Goal: Task Accomplishment & Management: Use online tool/utility

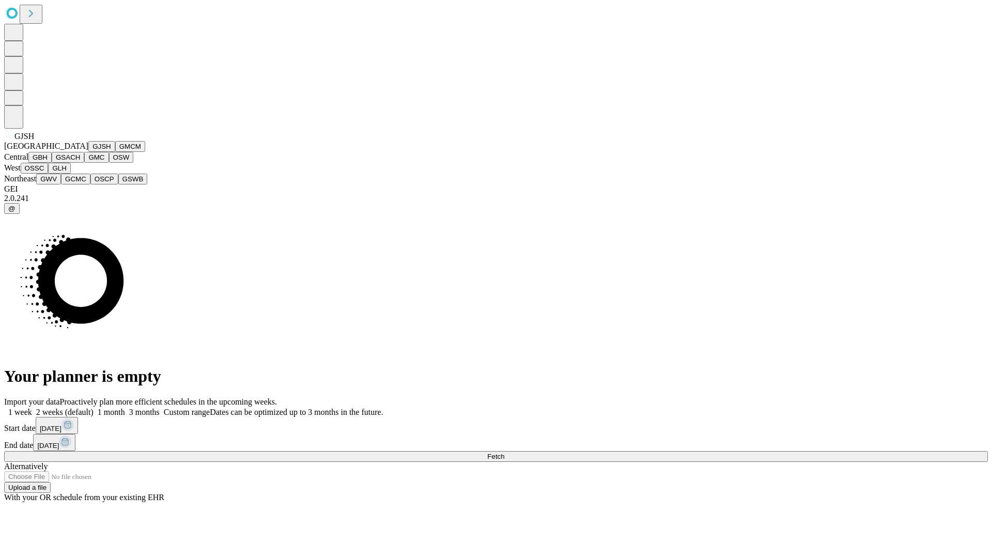
click at [88, 152] on button "GJSH" at bounding box center [101, 146] width 27 height 11
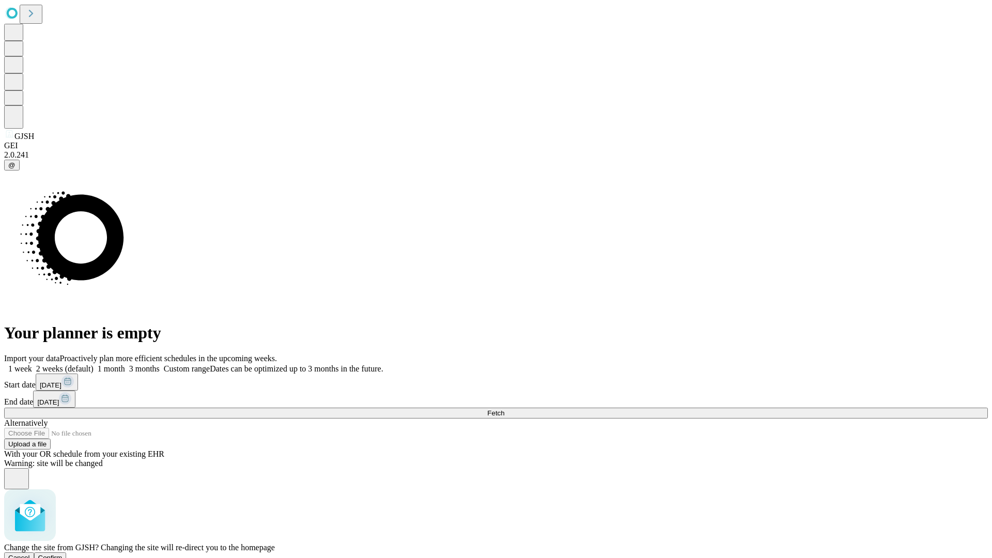
click at [63, 554] on span "Confirm" at bounding box center [50, 558] width 24 height 8
click at [94, 364] on label "2 weeks (default)" at bounding box center [63, 368] width 62 height 9
click at [505, 409] on span "Fetch" at bounding box center [495, 413] width 17 height 8
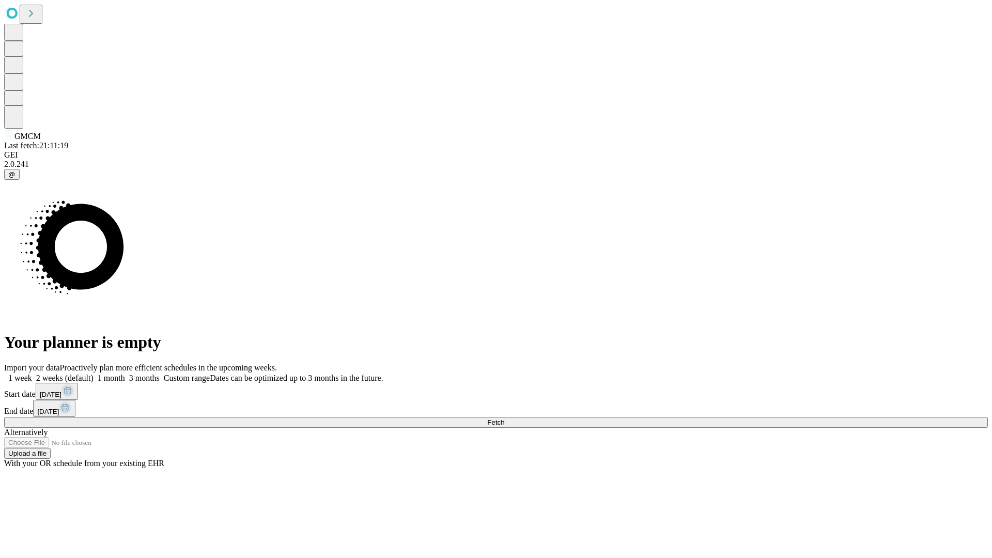
click at [94, 374] on label "2 weeks (default)" at bounding box center [63, 378] width 62 height 9
click at [505, 419] on span "Fetch" at bounding box center [495, 423] width 17 height 8
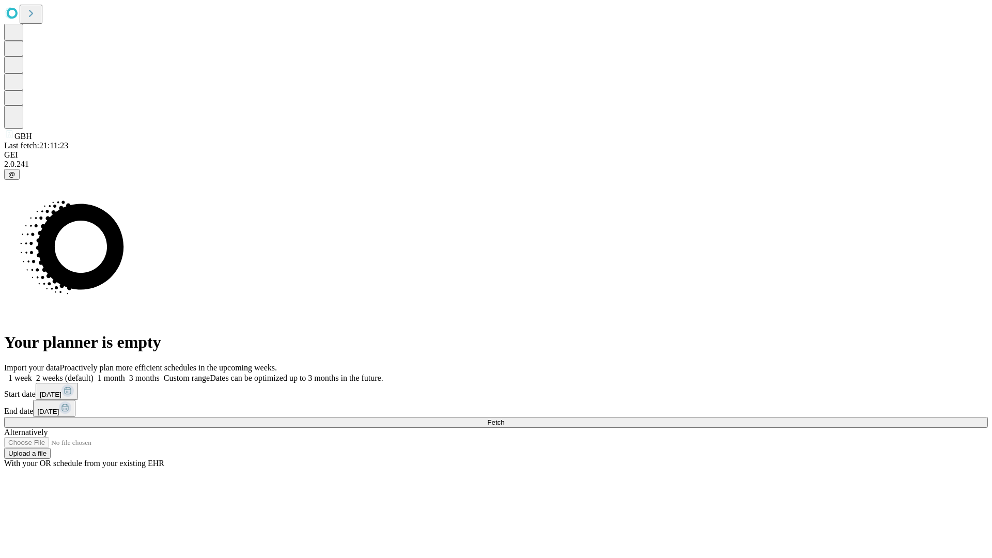
click at [94, 374] on label "2 weeks (default)" at bounding box center [63, 378] width 62 height 9
click at [505, 419] on span "Fetch" at bounding box center [495, 423] width 17 height 8
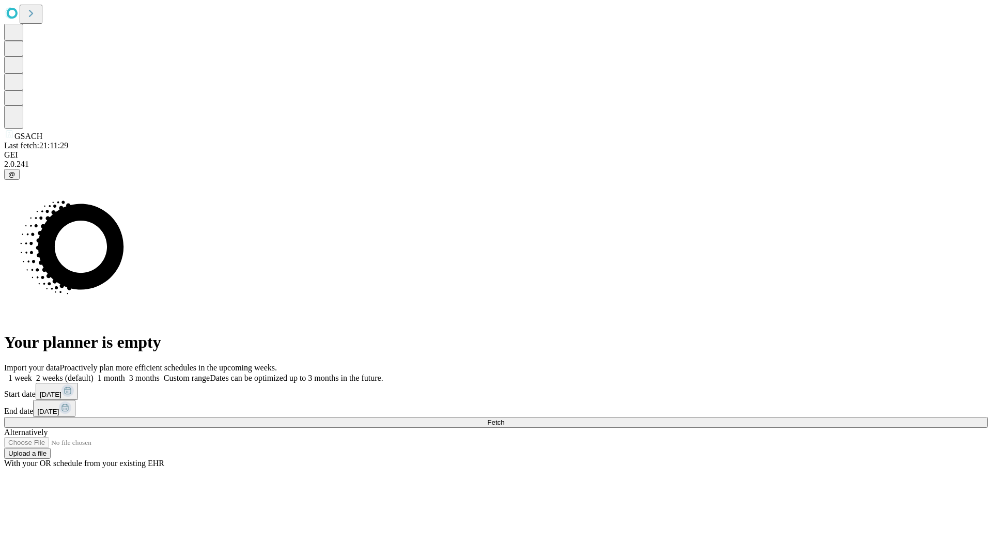
click at [94, 374] on label "2 weeks (default)" at bounding box center [63, 378] width 62 height 9
click at [505, 419] on span "Fetch" at bounding box center [495, 423] width 17 height 8
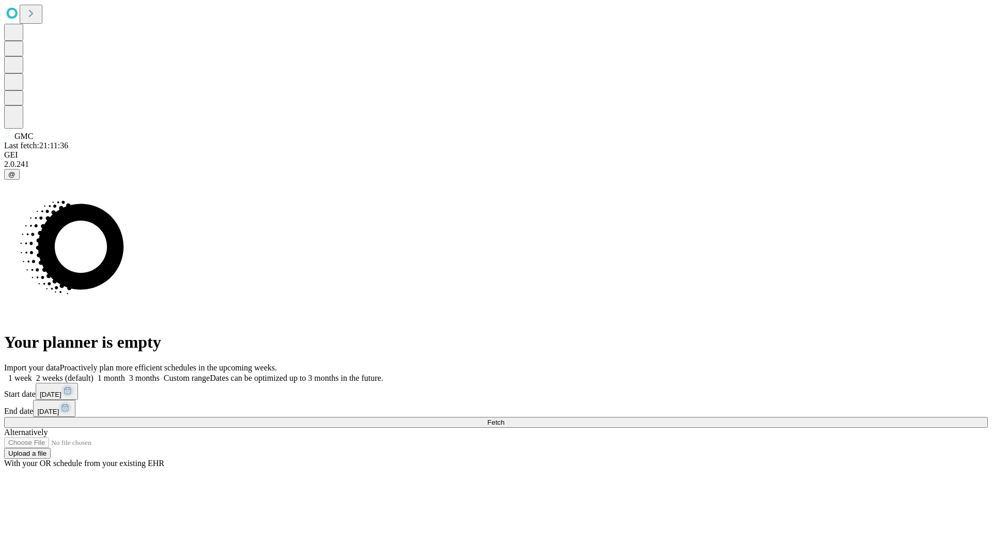
click at [94, 374] on label "2 weeks (default)" at bounding box center [63, 378] width 62 height 9
click at [505, 419] on span "Fetch" at bounding box center [495, 423] width 17 height 8
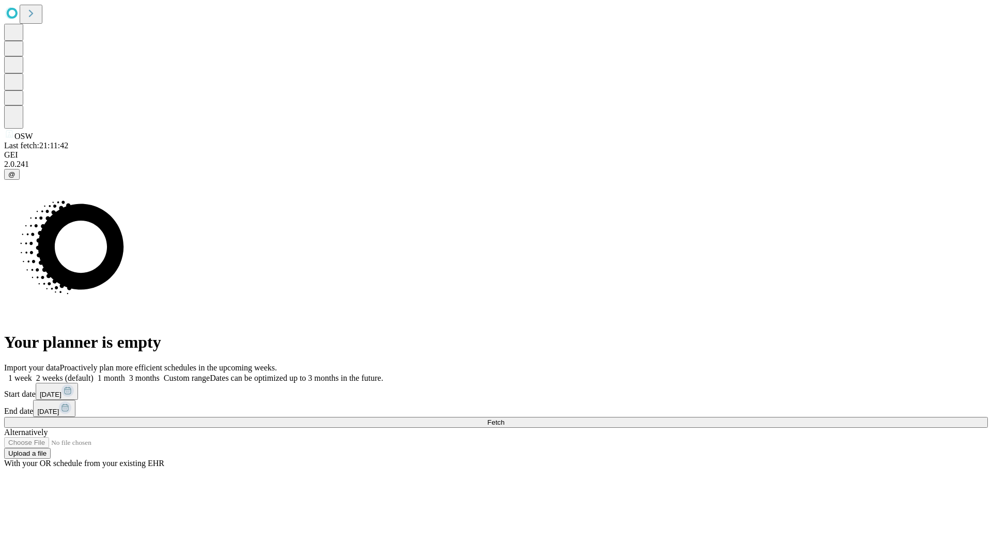
click at [505, 419] on span "Fetch" at bounding box center [495, 423] width 17 height 8
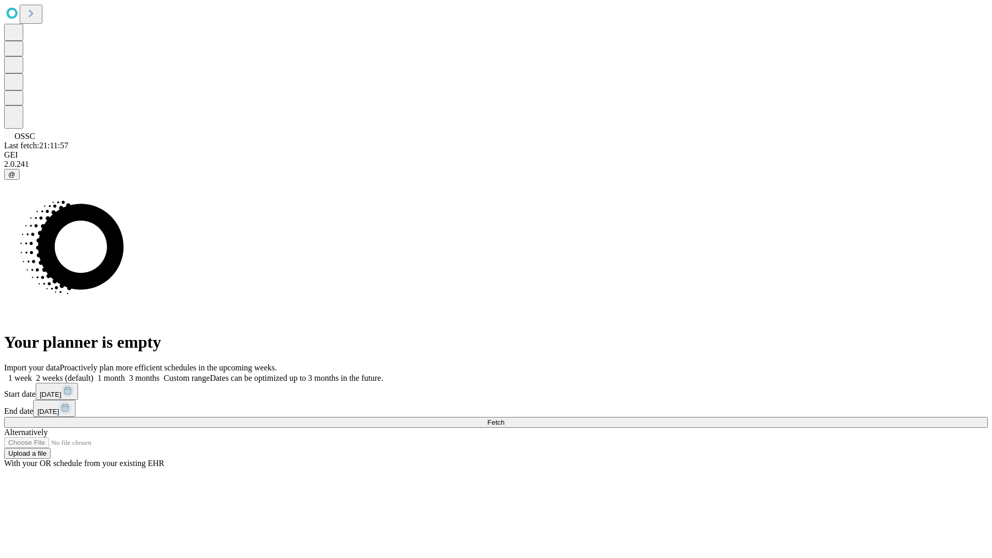
click at [94, 374] on label "2 weeks (default)" at bounding box center [63, 378] width 62 height 9
click at [505, 419] on span "Fetch" at bounding box center [495, 423] width 17 height 8
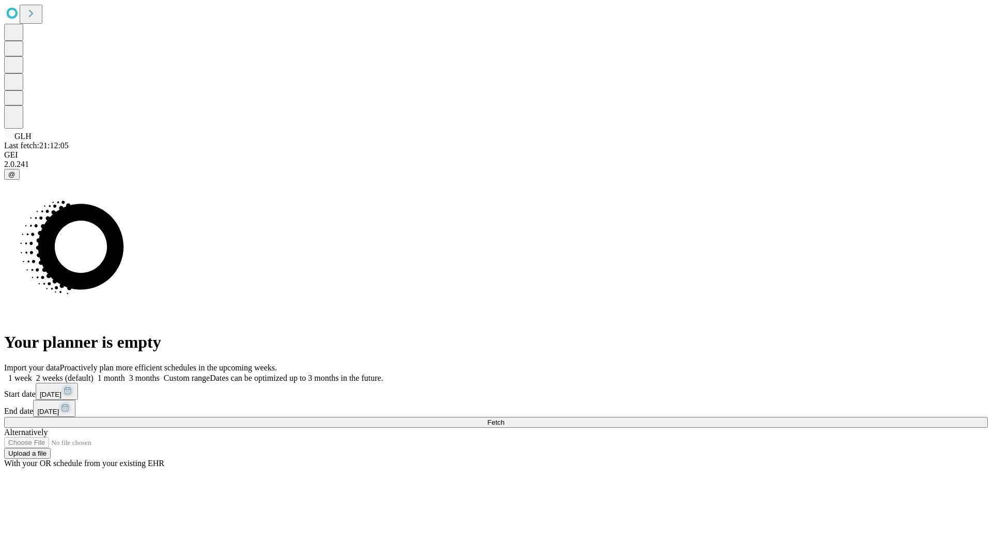
click at [94, 374] on label "2 weeks (default)" at bounding box center [63, 378] width 62 height 9
click at [505, 419] on span "Fetch" at bounding box center [495, 423] width 17 height 8
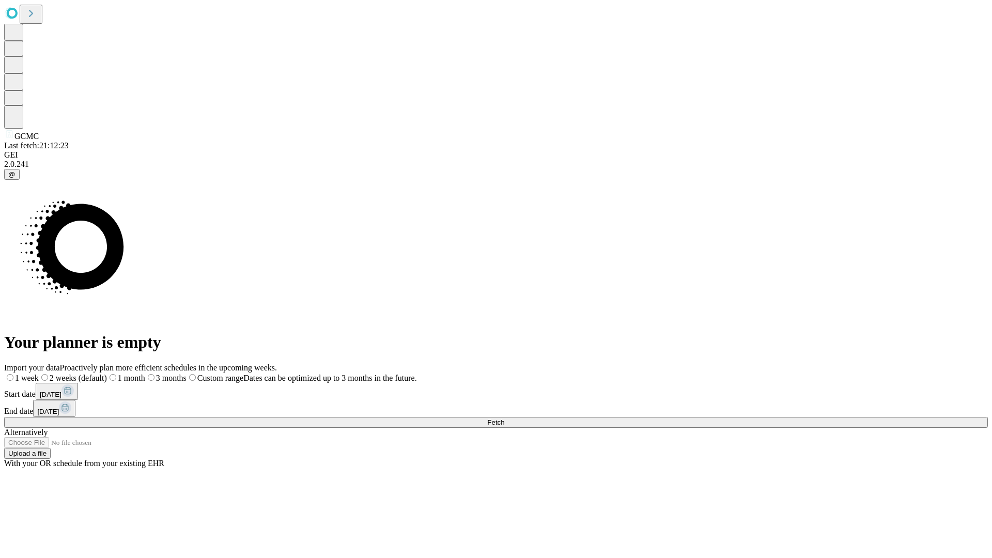
click at [107, 374] on label "2 weeks (default)" at bounding box center [73, 378] width 68 height 9
click at [505, 419] on span "Fetch" at bounding box center [495, 423] width 17 height 8
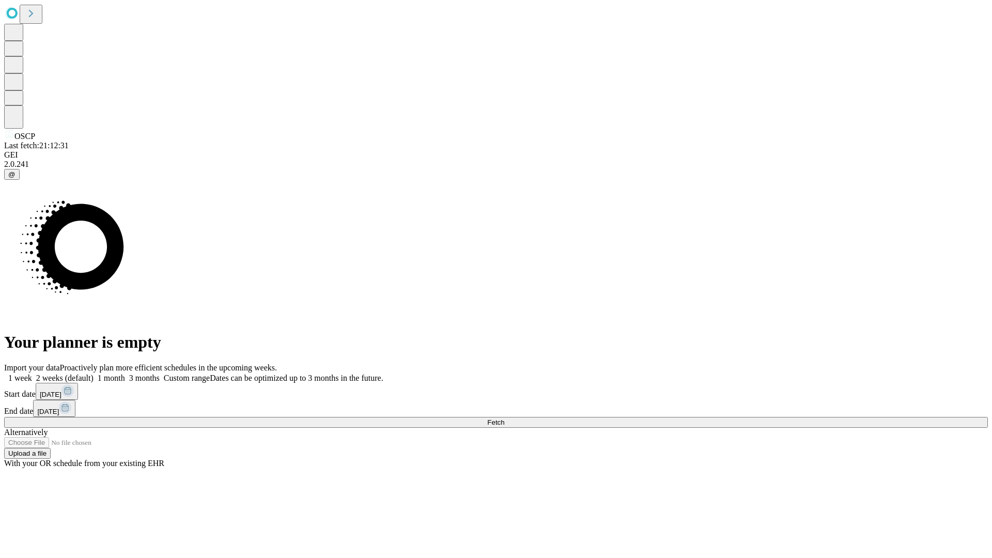
click at [94, 374] on label "2 weeks (default)" at bounding box center [63, 378] width 62 height 9
click at [505, 419] on span "Fetch" at bounding box center [495, 423] width 17 height 8
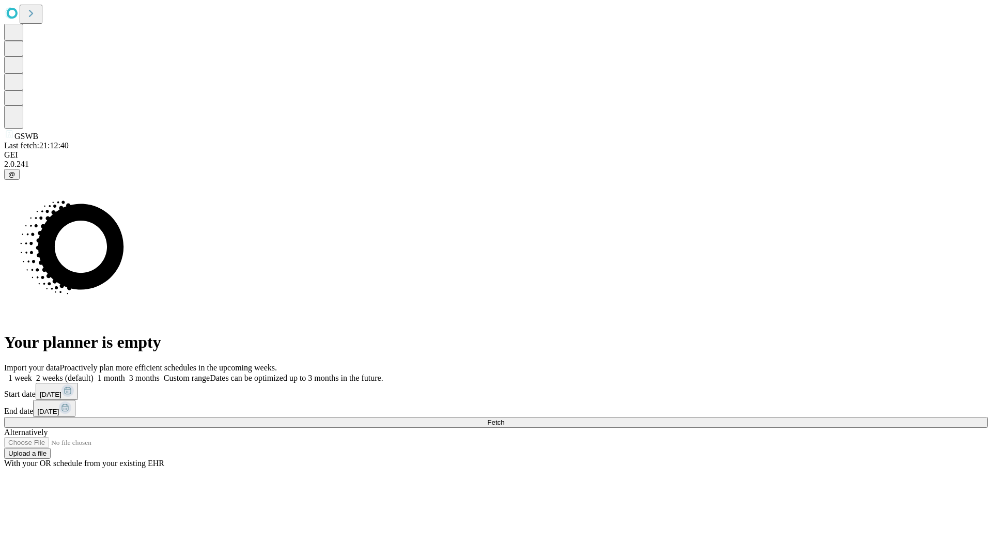
click at [505, 419] on span "Fetch" at bounding box center [495, 423] width 17 height 8
